Goal: Navigation & Orientation: Find specific page/section

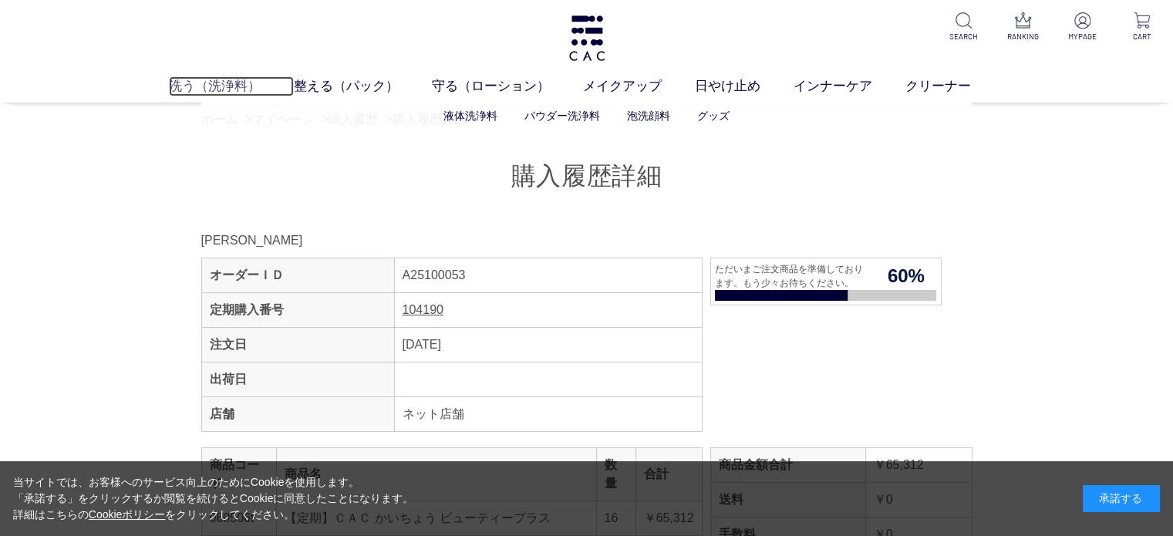
click at [227, 89] on link "洗う（洗浄料）" at bounding box center [231, 86] width 125 height 20
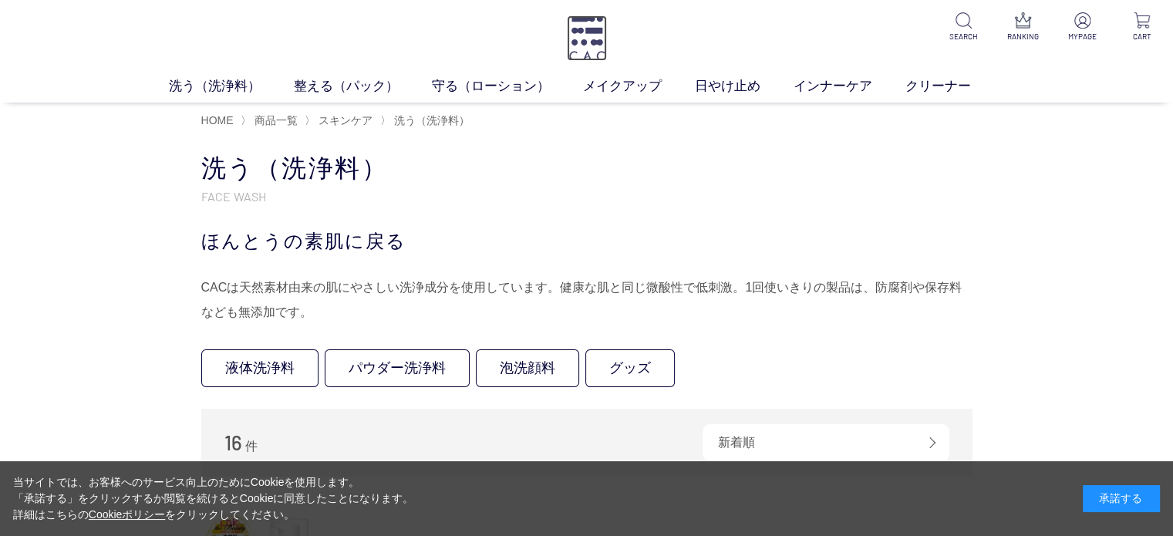
click at [598, 42] on img at bounding box center [587, 38] width 40 height 46
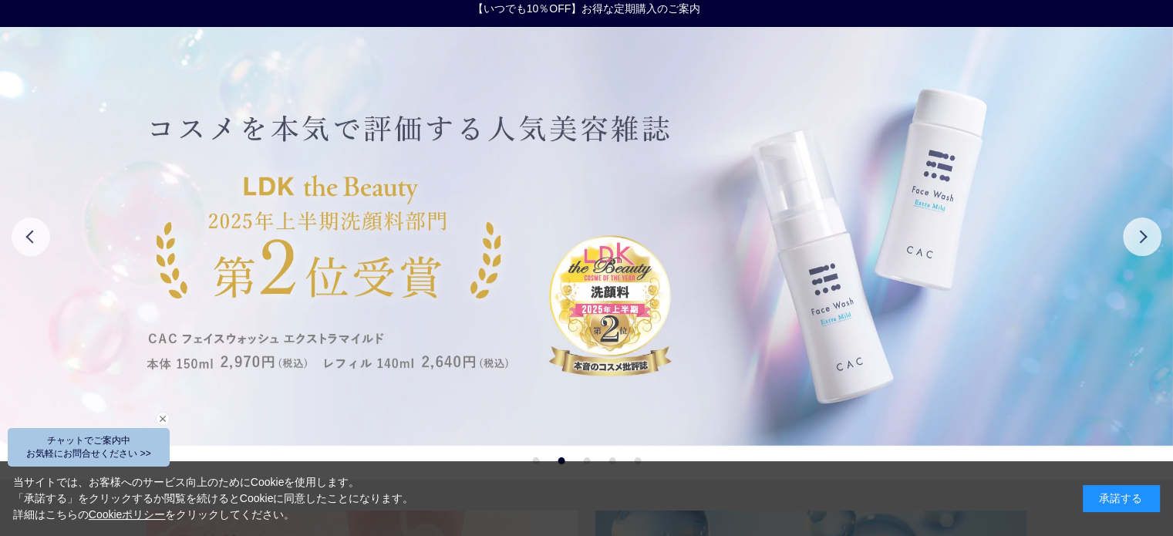
scroll to position [154, 0]
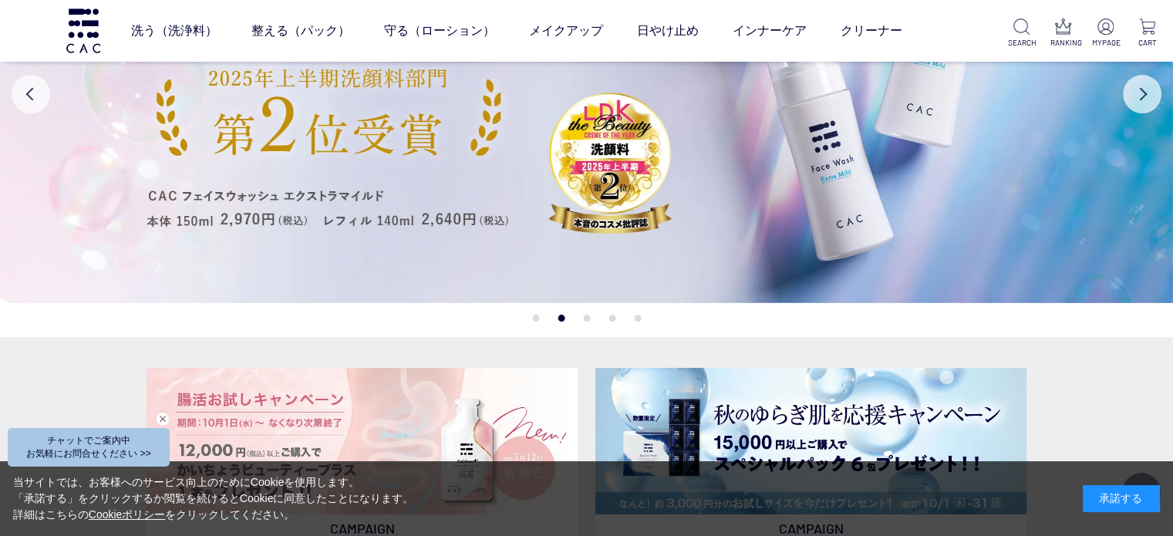
click at [535, 315] on button "1" at bounding box center [535, 318] width 7 height 7
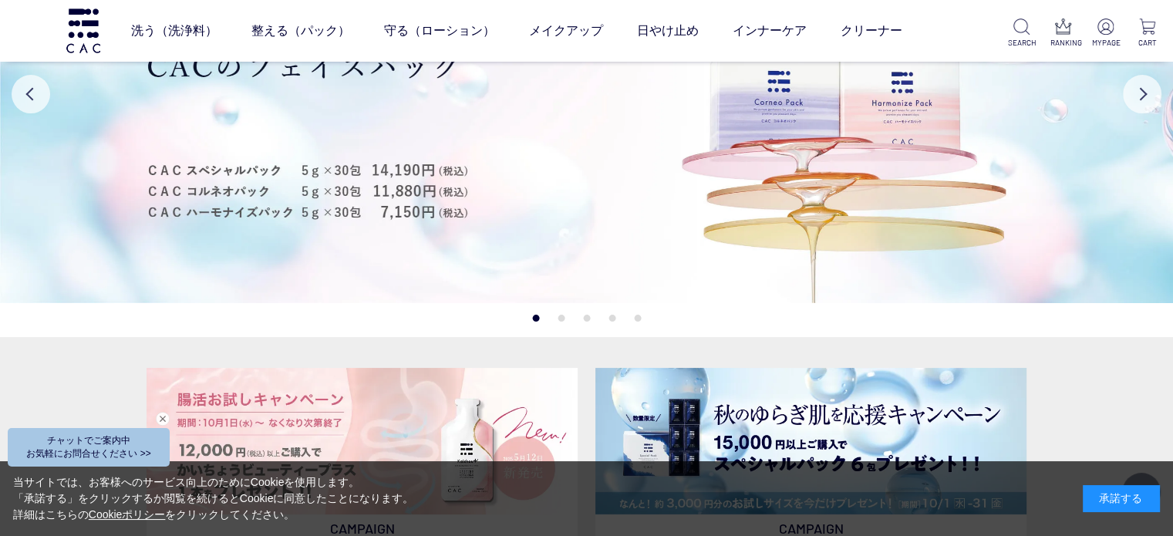
click at [586, 316] on button "3" at bounding box center [586, 318] width 7 height 7
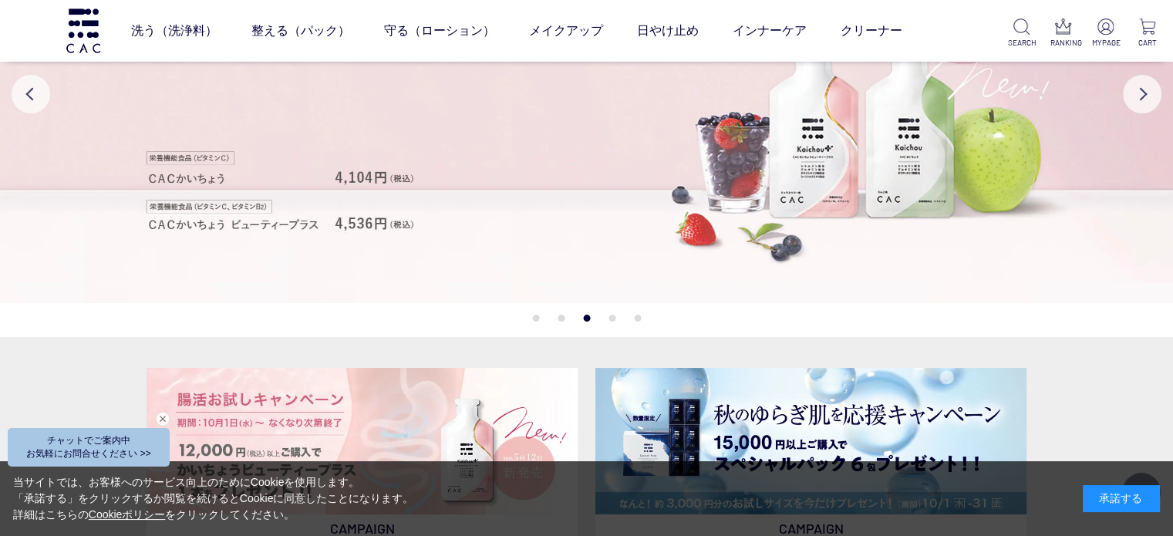
click at [613, 316] on button "4" at bounding box center [612, 318] width 7 height 7
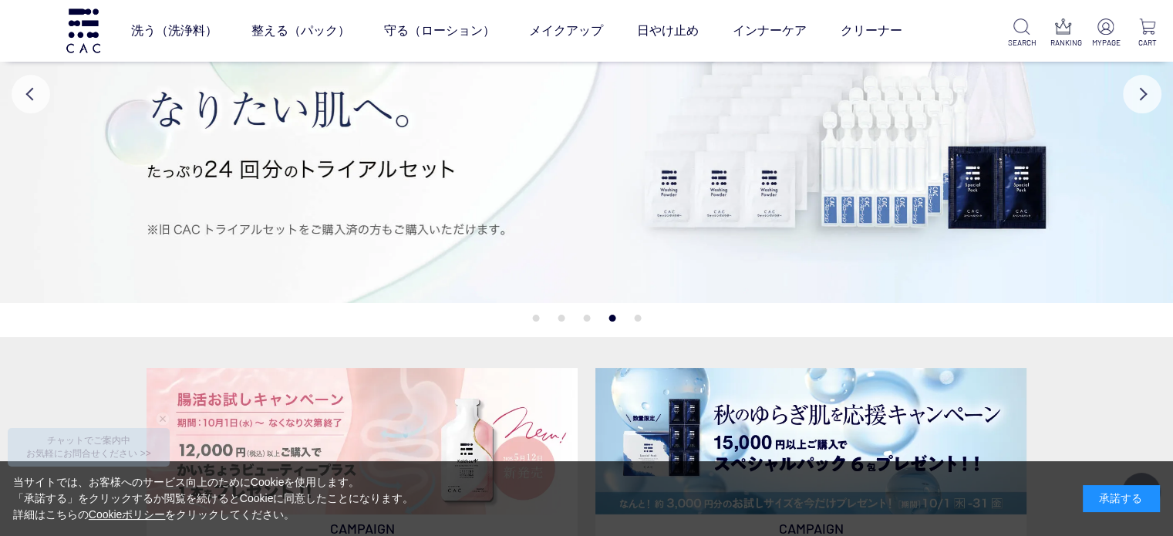
click at [636, 318] on button "5" at bounding box center [637, 318] width 7 height 7
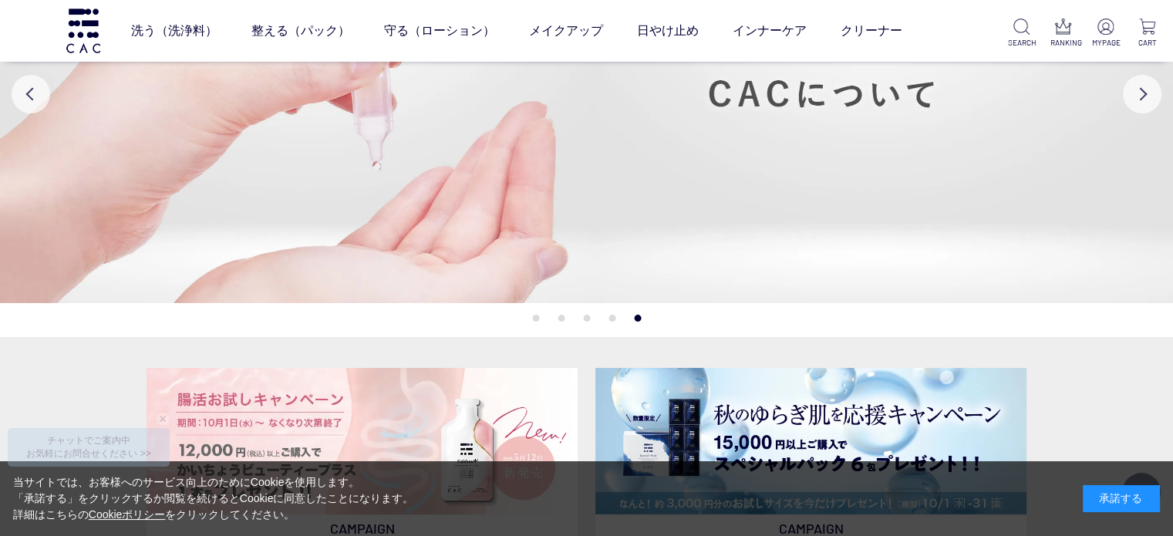
click at [539, 319] on button "1" at bounding box center [535, 318] width 7 height 7
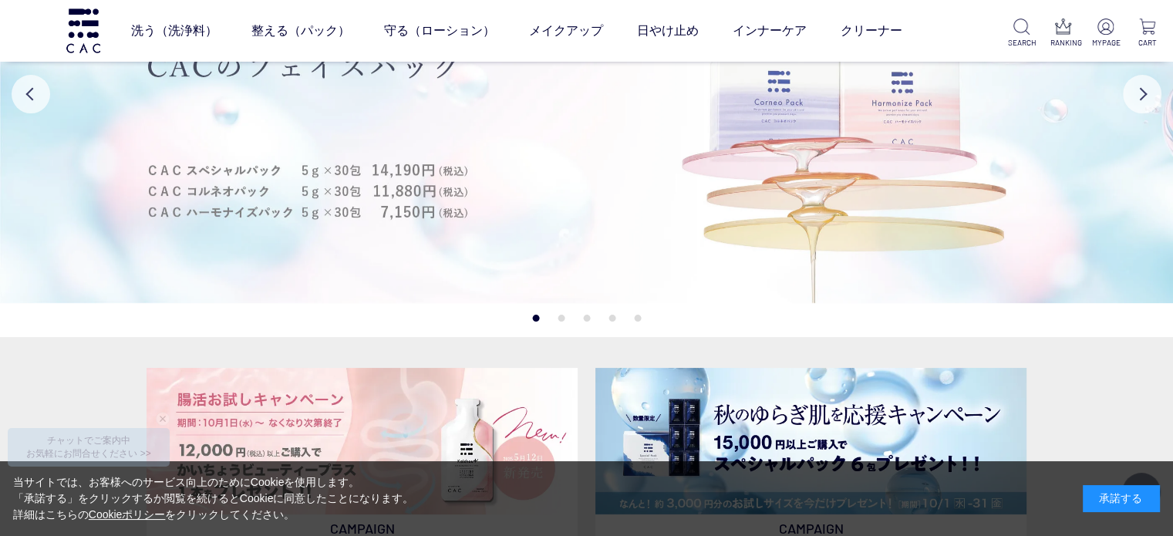
click at [595, 234] on img at bounding box center [586, 93] width 1173 height 419
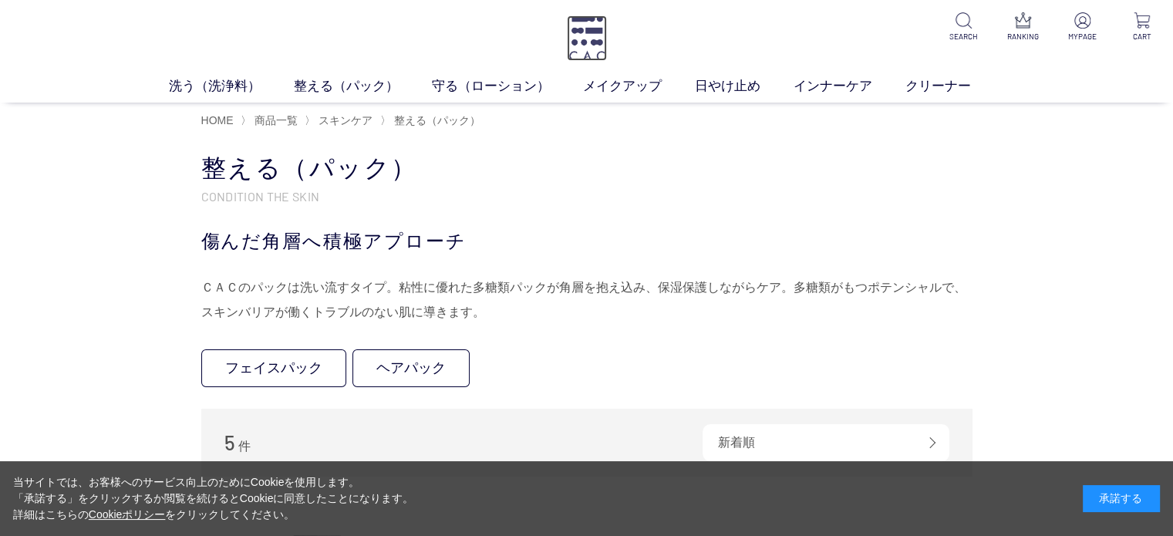
click at [593, 40] on img at bounding box center [587, 38] width 40 height 46
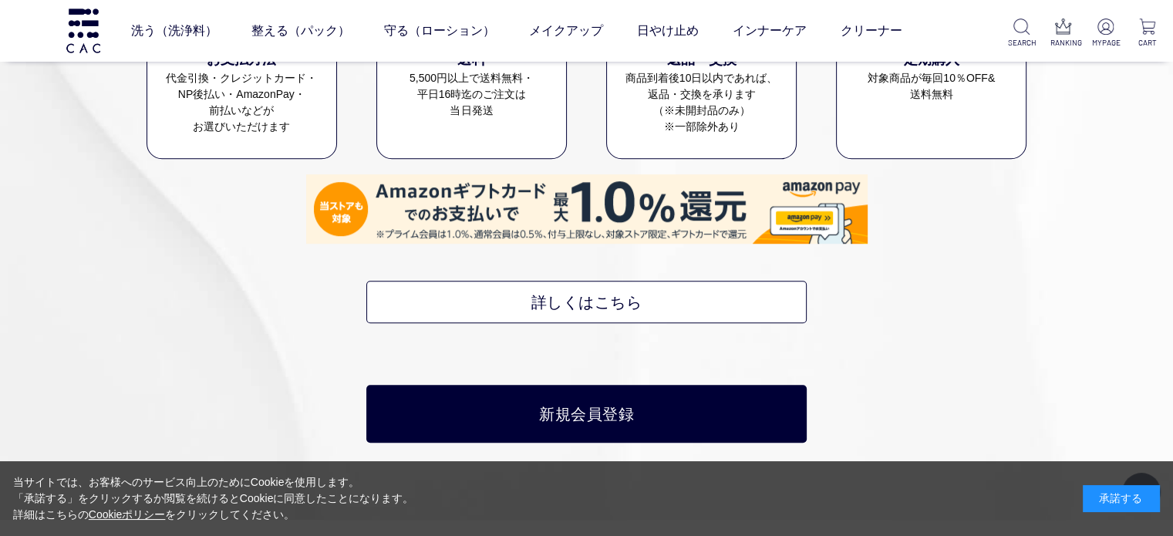
scroll to position [6789, 0]
